Goal: Find specific page/section: Find specific page/section

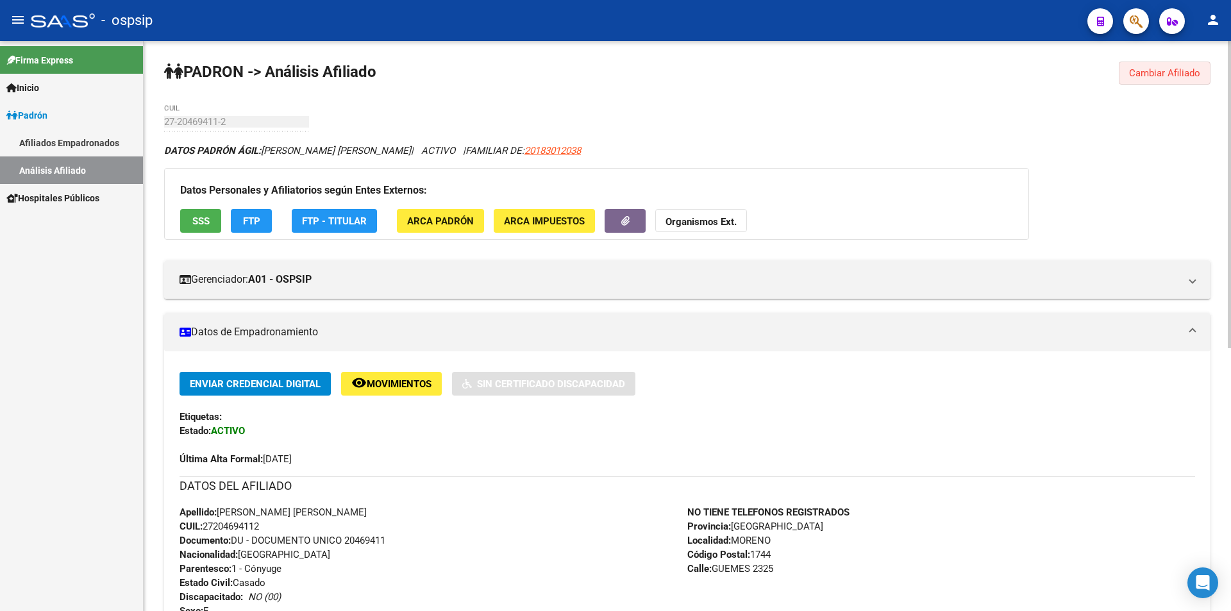
click at [1155, 71] on span "Cambiar Afiliado" at bounding box center [1164, 73] width 71 height 12
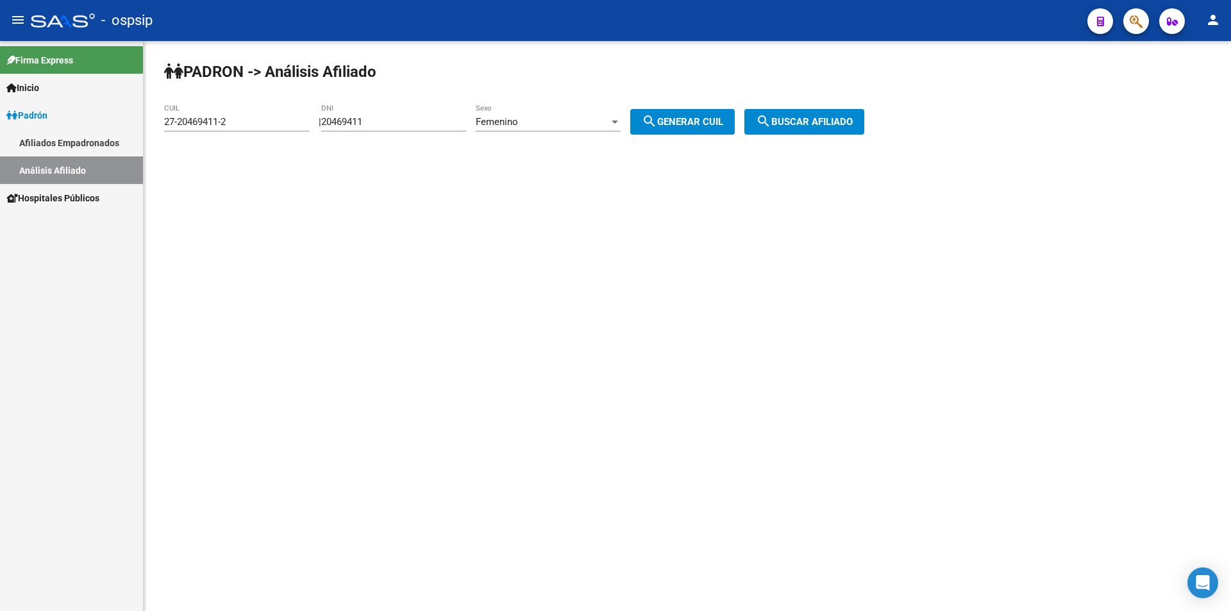
click at [510, 121] on span "Femenino" at bounding box center [497, 122] width 42 height 12
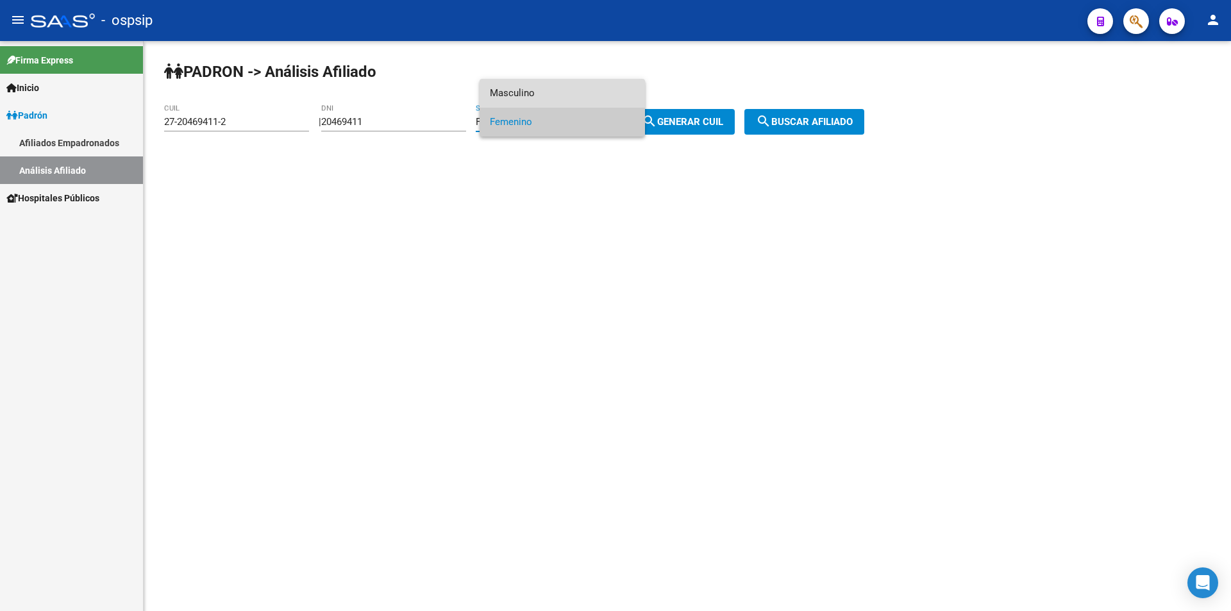
click at [510, 97] on span "Masculino" at bounding box center [562, 93] width 145 height 29
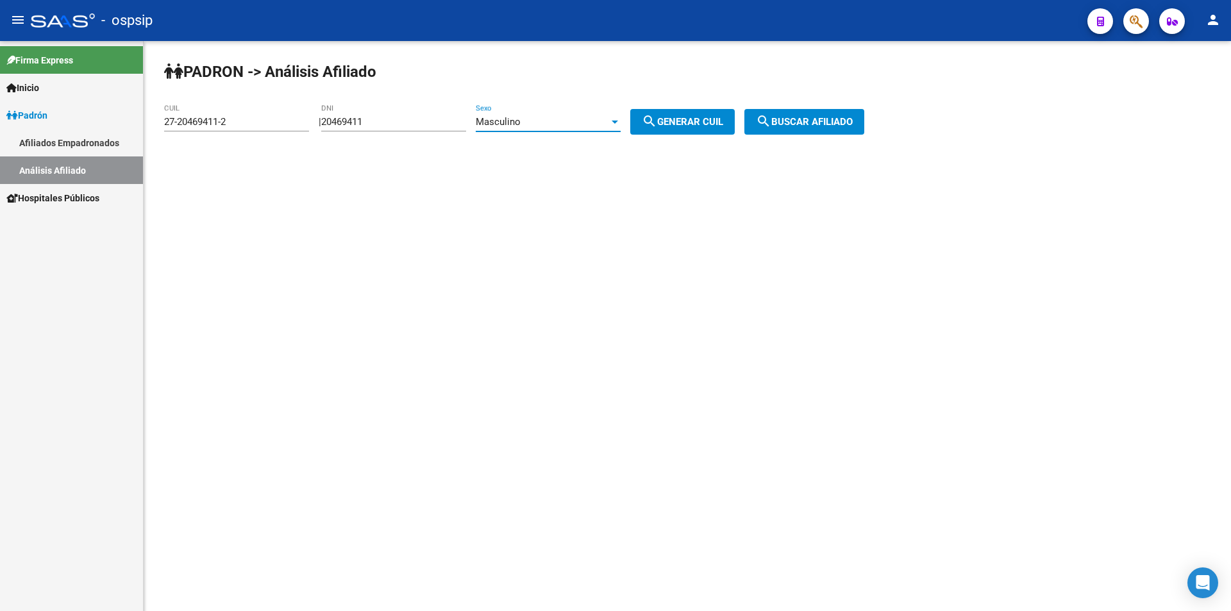
click at [425, 117] on input "20469411" at bounding box center [393, 122] width 145 height 12
drag, startPoint x: 338, startPoint y: 114, endPoint x: 216, endPoint y: 98, distance: 122.8
click at [238, 116] on app-analisis-afiliado "[PERSON_NAME] -> Análisis Afiliado 27-20469411-2 CUIL | 20469411 DNI Masculino …" at bounding box center [519, 122] width 710 height 12
click at [396, 117] on input "20469411" at bounding box center [393, 122] width 145 height 12
drag, startPoint x: 397, startPoint y: 118, endPoint x: 298, endPoint y: 117, distance: 99.4
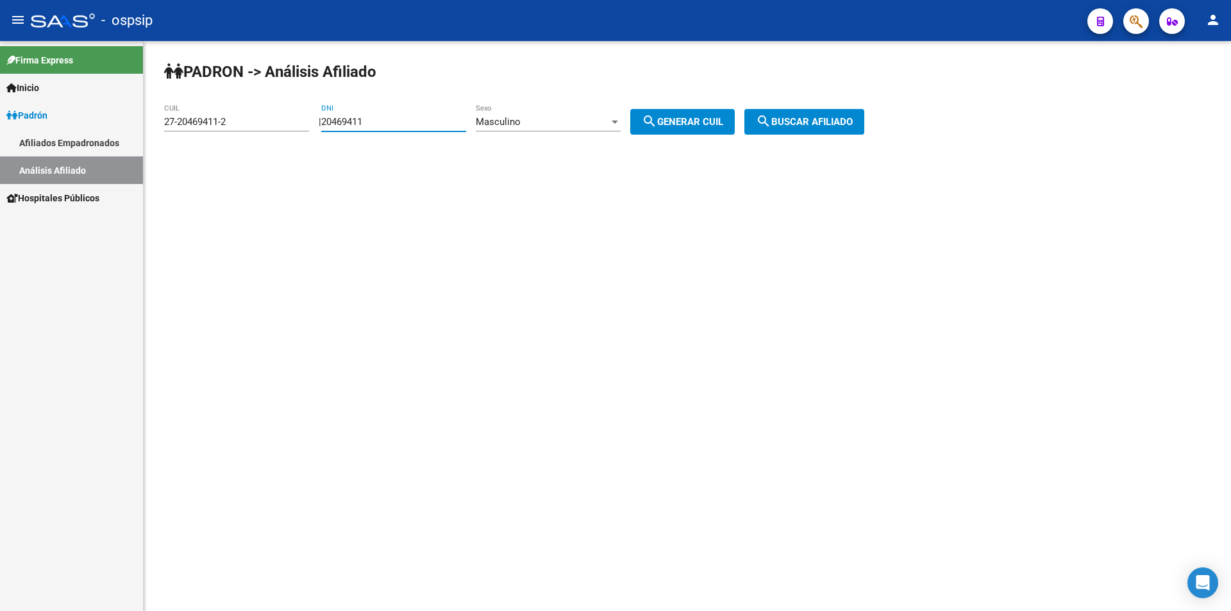
click at [296, 118] on app-analisis-afiliado "[PERSON_NAME] -> Análisis Afiliado 27-20469411-2 CUIL | 20469411 DNI Masculino …" at bounding box center [519, 122] width 710 height 12
drag, startPoint x: 258, startPoint y: 121, endPoint x: 0, endPoint y: 119, distance: 257.8
click at [0, 122] on mat-sidenav-container "Firma Express Inicio Calendario SSS Instructivos Contacto OS [PERSON_NAME] Afil…" at bounding box center [615, 326] width 1231 height 570
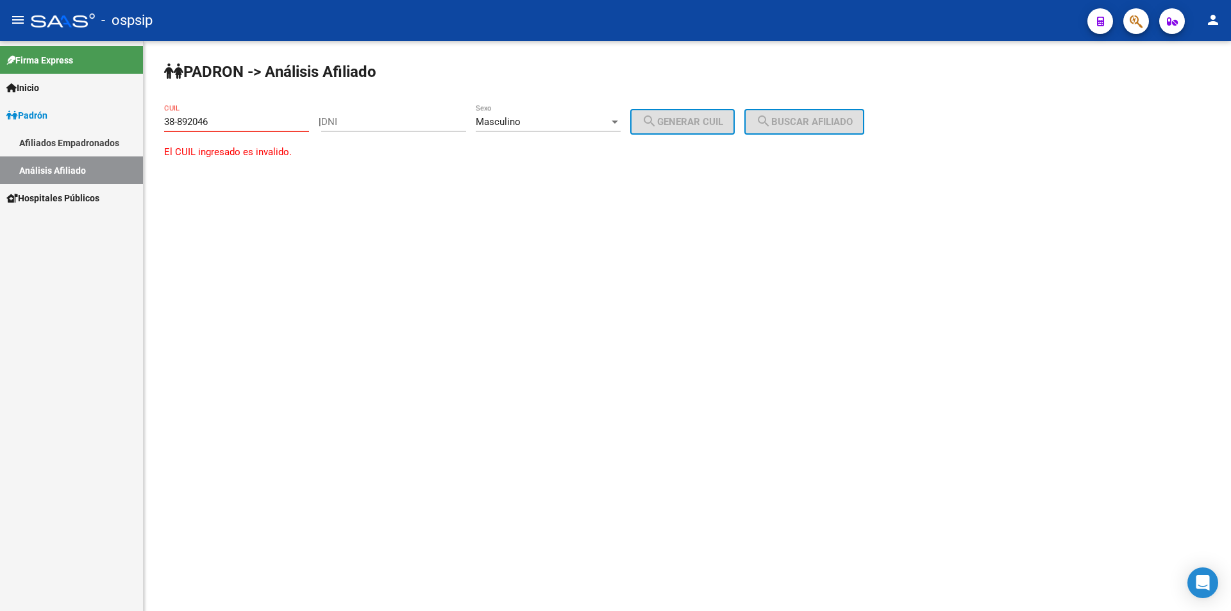
type input "38-892046"
drag, startPoint x: 237, startPoint y: 110, endPoint x: 206, endPoint y: 127, distance: 35.6
click at [158, 127] on div "[PERSON_NAME] -> Análisis Afiliado 38-892046 CUIL | DNI Masculino Sexo search G…" at bounding box center [688, 122] width 1088 height 163
click at [213, 128] on div "38-892046 CUIL" at bounding box center [236, 118] width 145 height 28
drag, startPoint x: 220, startPoint y: 123, endPoint x: 144, endPoint y: 115, distance: 76.1
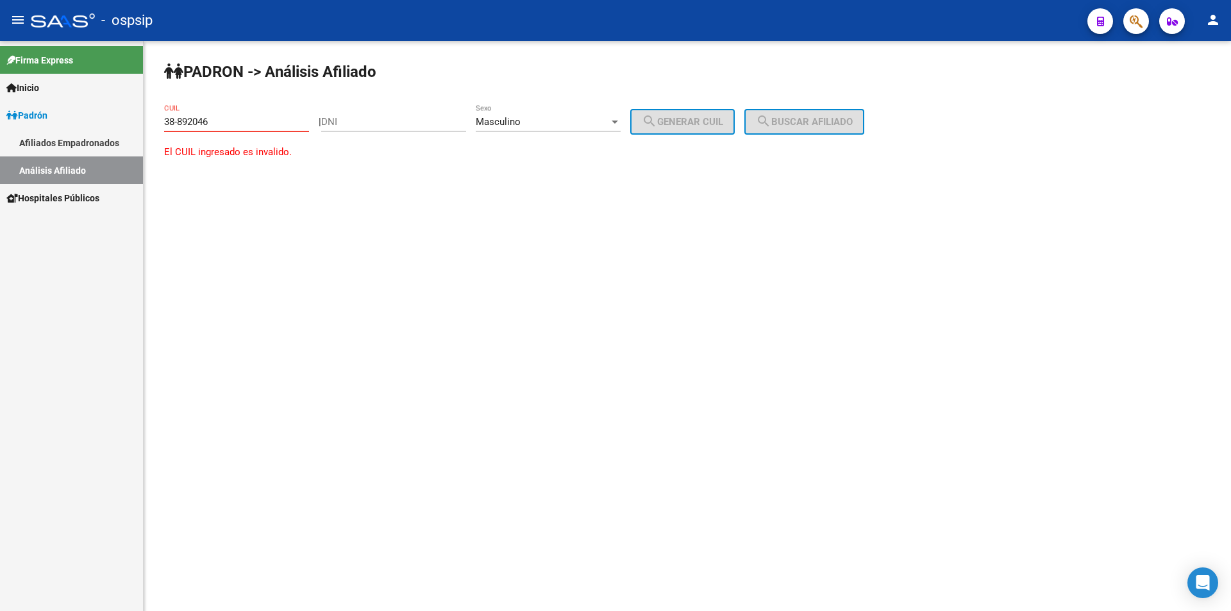
click at [144, 115] on div "[PERSON_NAME] -> Análisis Afiliado 38-892046 CUIL | DNI Masculino Sexo search G…" at bounding box center [688, 122] width 1088 height 163
click at [392, 114] on div "DNI" at bounding box center [393, 118] width 145 height 28
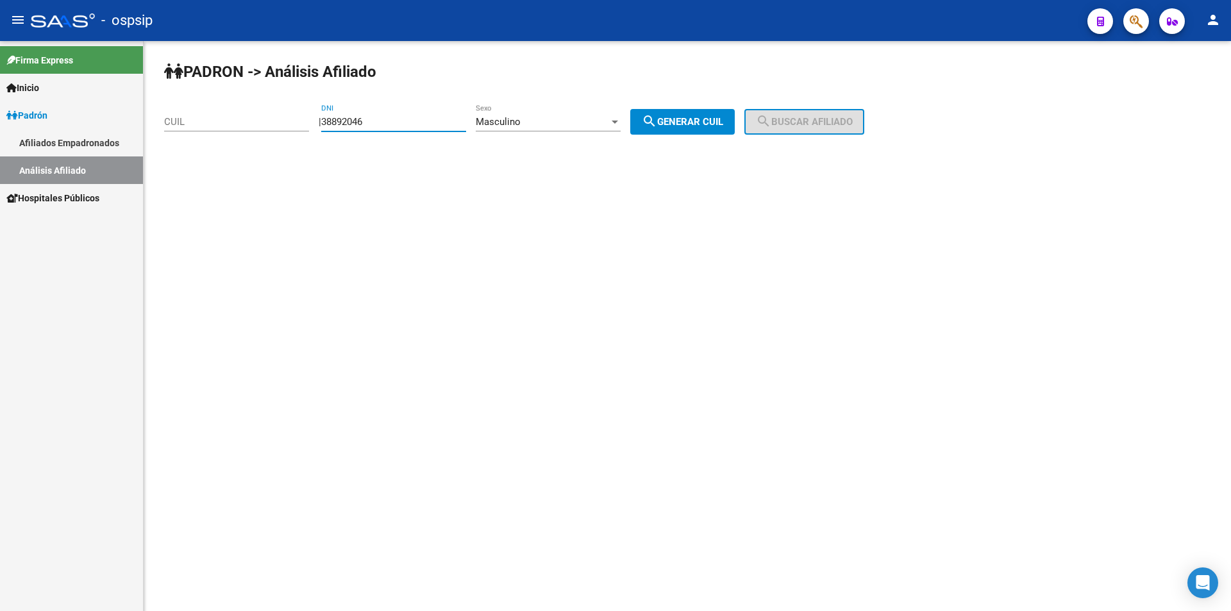
type input "38892046"
click at [723, 117] on span "search Generar CUIL" at bounding box center [682, 122] width 81 height 12
type input "20-38892046-8"
click at [772, 117] on mat-icon "search" at bounding box center [763, 121] width 15 height 15
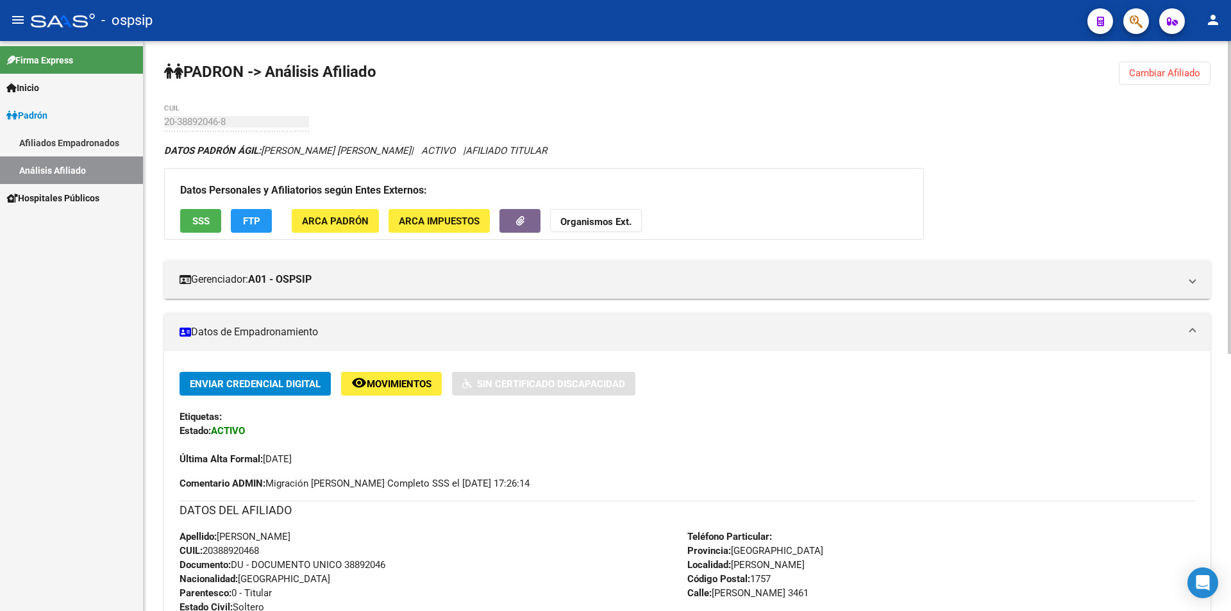
click at [1160, 68] on span "Cambiar Afiliado" at bounding box center [1164, 73] width 71 height 12
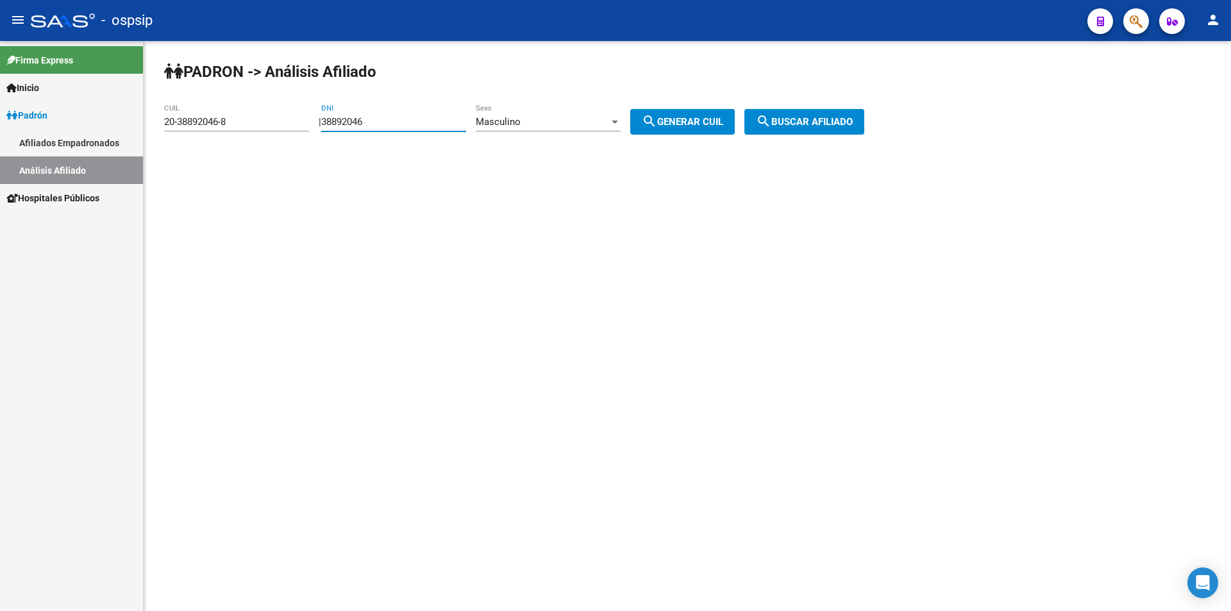
drag, startPoint x: 449, startPoint y: 122, endPoint x: 156, endPoint y: 127, distance: 293.1
click at [156, 127] on div "[PERSON_NAME] -> Análisis Afiliado 20-38892046-8 CUIL | 38892046 DNI Masculino …" at bounding box center [688, 108] width 1088 height 135
drag, startPoint x: 241, startPoint y: 120, endPoint x: 52, endPoint y: 124, distance: 189.2
click at [28, 134] on mat-sidenav-container "Firma Express Inicio Calendario SSS Instructivos Contacto OS [PERSON_NAME] Afil…" at bounding box center [615, 326] width 1231 height 570
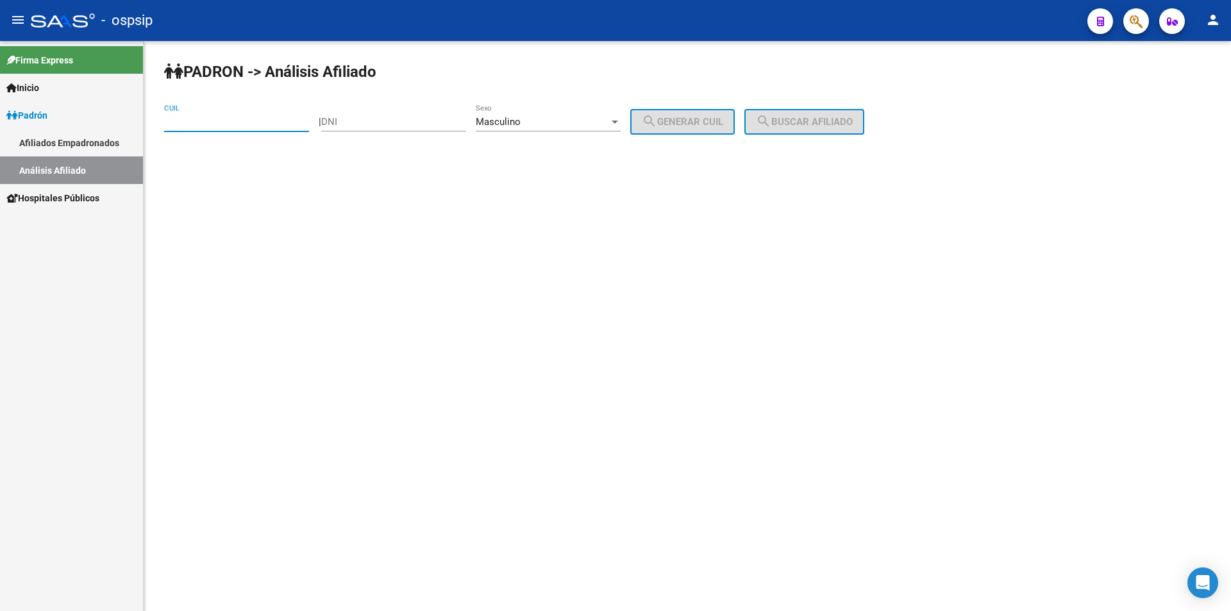
click at [405, 117] on input "DNI" at bounding box center [393, 122] width 145 height 12
type input "33856173"
click at [696, 121] on span "search Generar CUIL" at bounding box center [682, 122] width 81 height 12
type input "20-33856173-4"
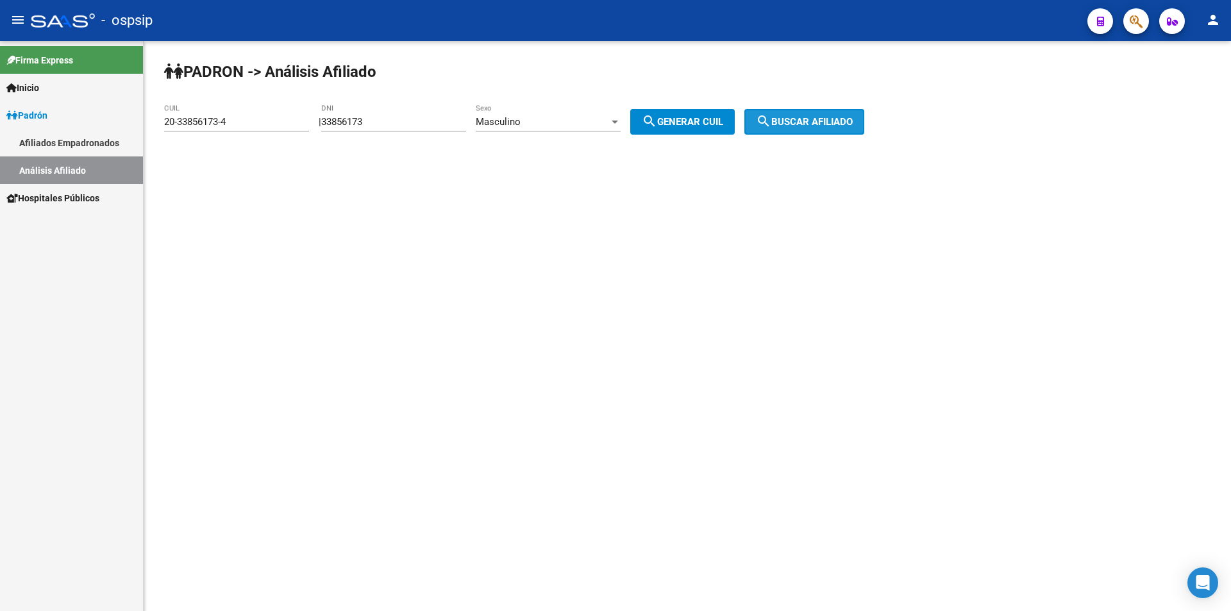
click at [801, 121] on span "search Buscar afiliado" at bounding box center [804, 122] width 97 height 12
